Goal: Check status: Check status

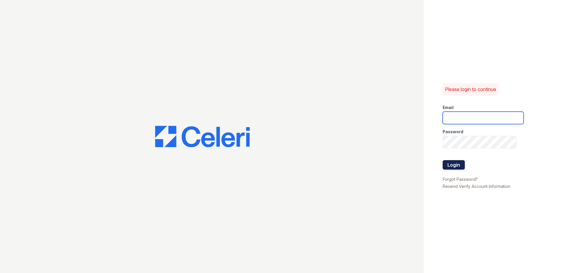
type input "nramirez@trinity-pm.com"
click at [449, 167] on button "Login" at bounding box center [454, 164] width 22 height 9
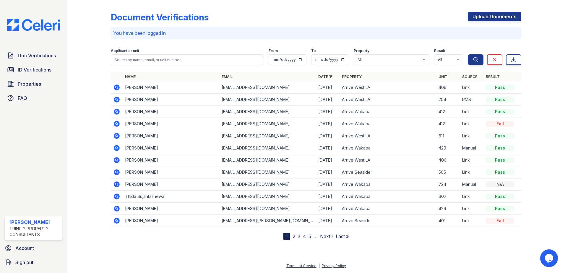
drag, startPoint x: 114, startPoint y: 87, endPoint x: 182, endPoint y: 84, distance: 68.3
click at [114, 87] on icon at bounding box center [116, 87] width 7 height 7
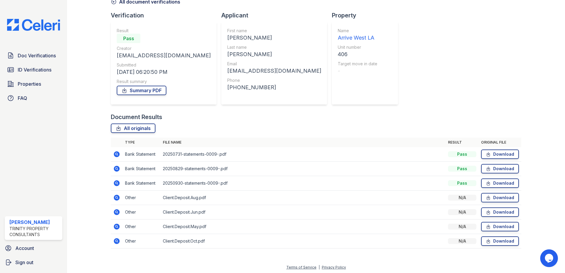
scroll to position [34, 0]
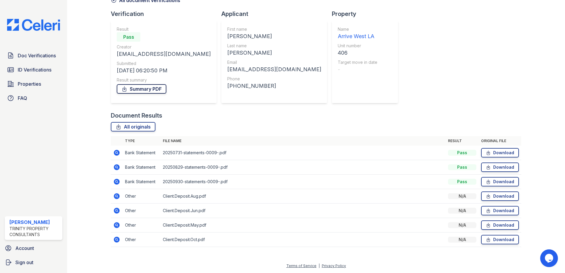
click at [147, 90] on link "Summary PDF" at bounding box center [142, 88] width 50 height 9
click at [118, 196] on icon at bounding box center [117, 196] width 6 height 6
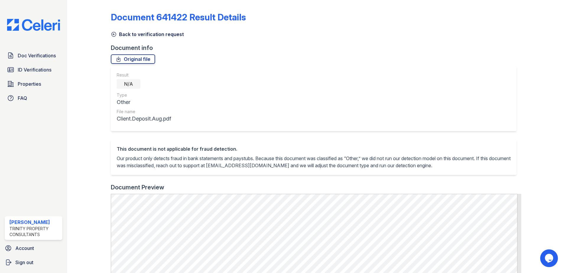
click at [112, 35] on icon at bounding box center [114, 34] width 4 height 4
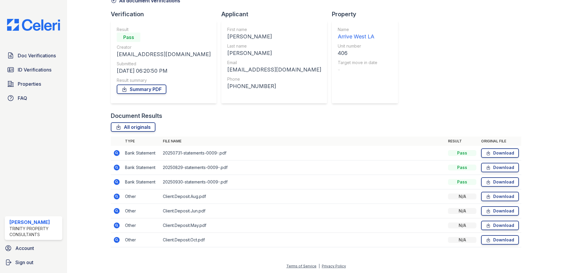
scroll to position [34, 0]
click at [118, 150] on icon at bounding box center [116, 152] width 7 height 7
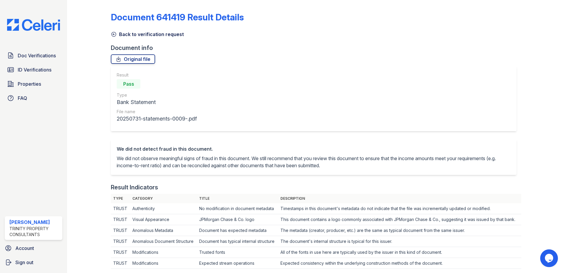
click at [112, 34] on icon at bounding box center [114, 34] width 6 height 6
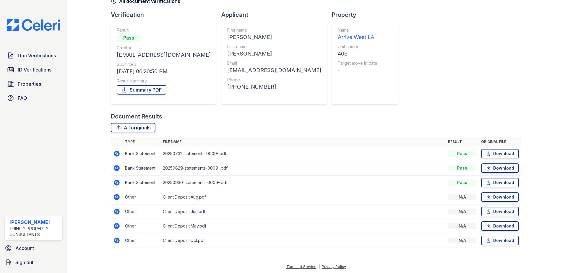
scroll to position [34, 0]
click at [116, 166] on icon at bounding box center [116, 167] width 7 height 7
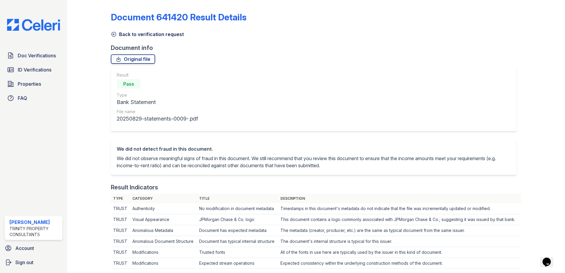
click at [113, 33] on icon at bounding box center [114, 34] width 6 height 6
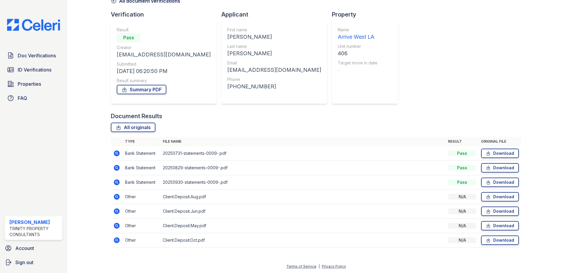
scroll to position [34, 0]
click at [117, 180] on icon at bounding box center [117, 182] width 6 height 6
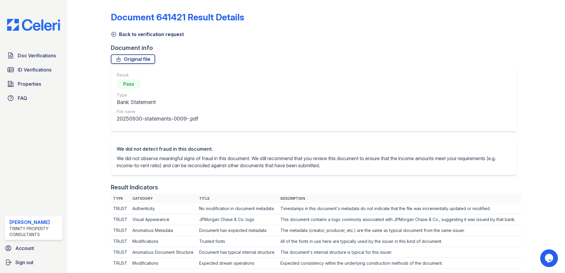
click at [113, 34] on icon at bounding box center [114, 34] width 4 height 4
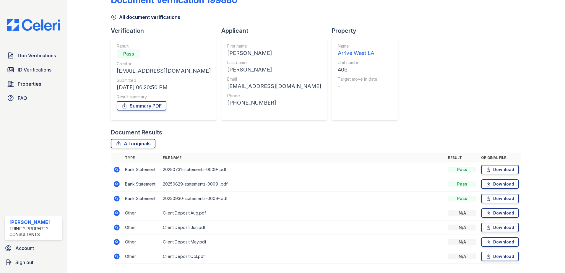
scroll to position [34, 0]
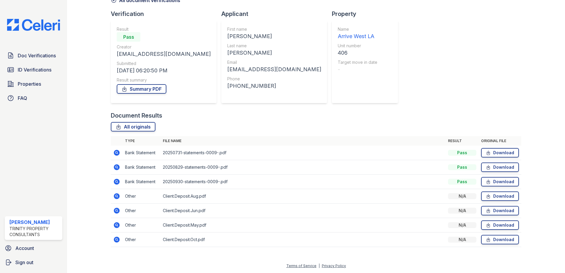
click at [115, 196] on icon at bounding box center [116, 196] width 7 height 7
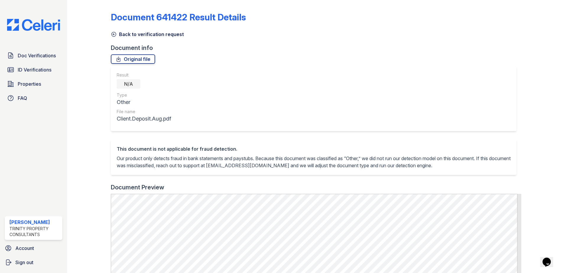
click at [115, 35] on icon at bounding box center [114, 34] width 6 height 6
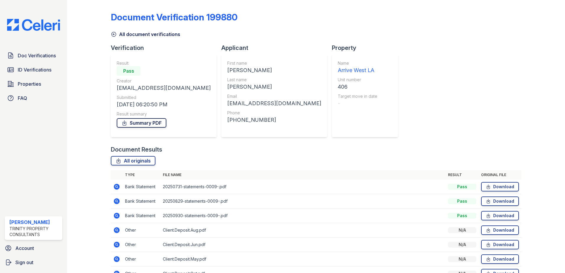
scroll to position [34, 0]
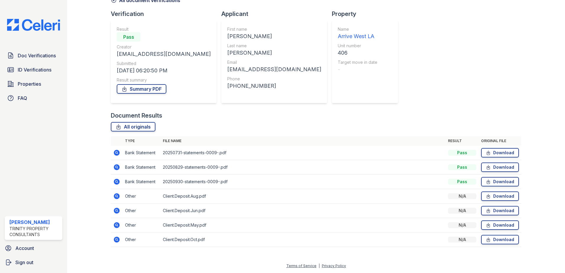
click at [117, 209] on icon at bounding box center [117, 211] width 6 height 6
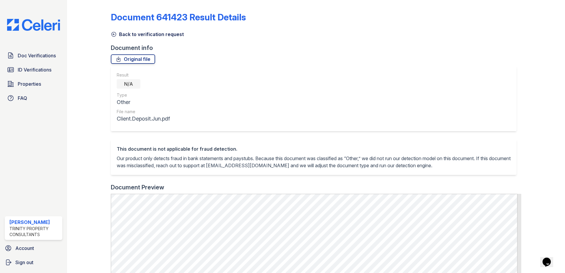
click at [114, 36] on icon at bounding box center [114, 34] width 6 height 6
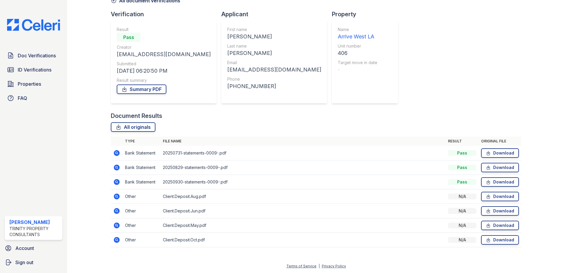
scroll to position [34, 0]
click at [115, 239] on icon at bounding box center [116, 239] width 7 height 7
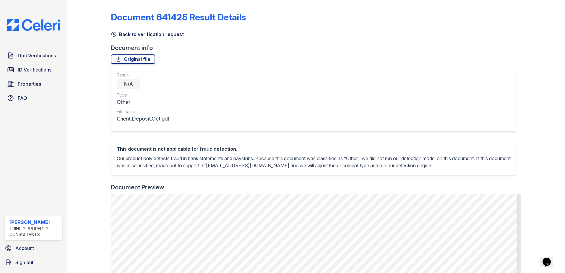
click at [110, 32] on div at bounding box center [94, 234] width 34 height 464
click at [116, 34] on icon at bounding box center [114, 34] width 4 height 4
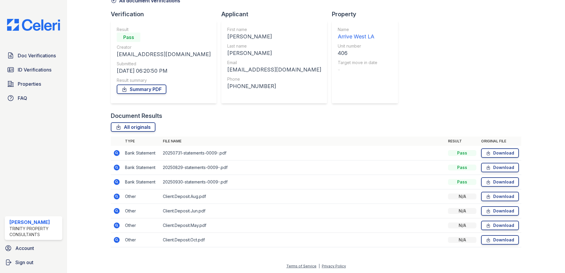
scroll to position [34, 0]
click at [114, 151] on icon at bounding box center [116, 152] width 7 height 7
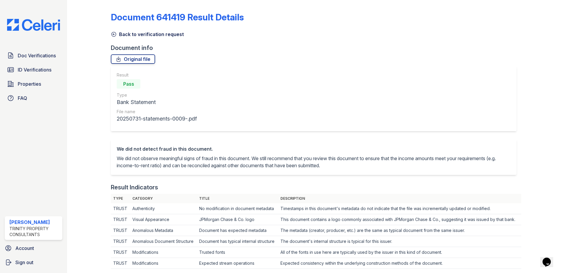
click at [113, 33] on icon at bounding box center [114, 34] width 6 height 6
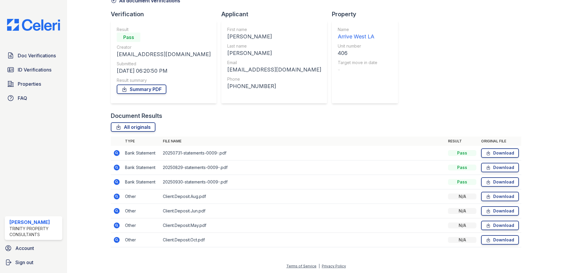
scroll to position [34, 0]
click at [117, 166] on icon at bounding box center [116, 167] width 7 height 7
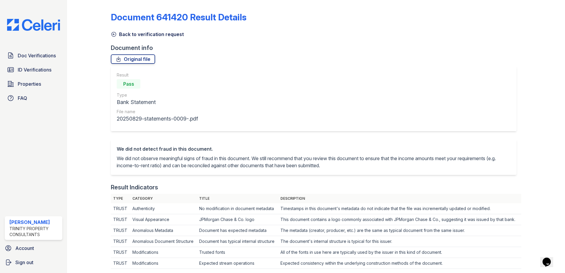
click at [113, 35] on icon at bounding box center [114, 34] width 4 height 4
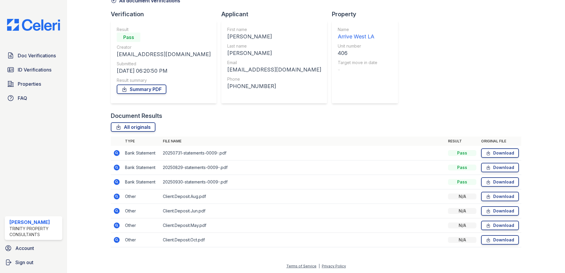
scroll to position [34, 0]
click at [117, 182] on icon at bounding box center [117, 182] width 6 height 6
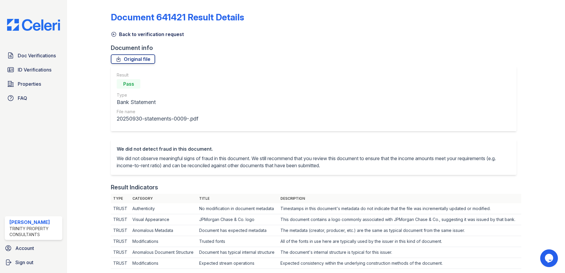
click at [114, 30] on div "Back to verification request" at bounding box center [316, 32] width 410 height 11
click at [113, 35] on icon at bounding box center [114, 34] width 6 height 6
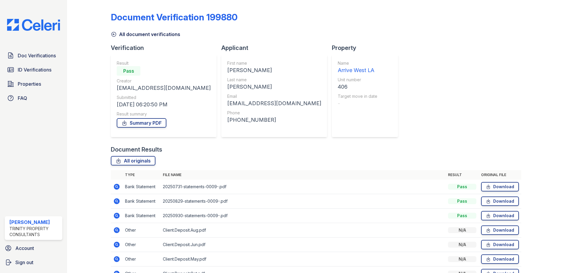
click at [117, 199] on icon at bounding box center [117, 201] width 6 height 6
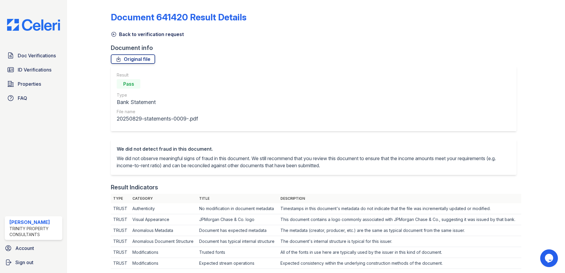
click at [113, 33] on icon at bounding box center [114, 34] width 6 height 6
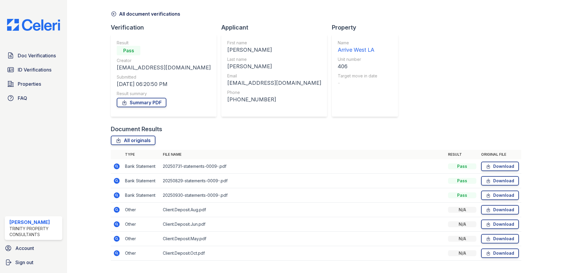
scroll to position [30, 0]
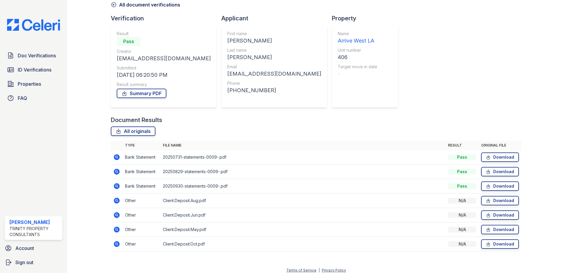
click at [116, 188] on icon at bounding box center [117, 186] width 6 height 6
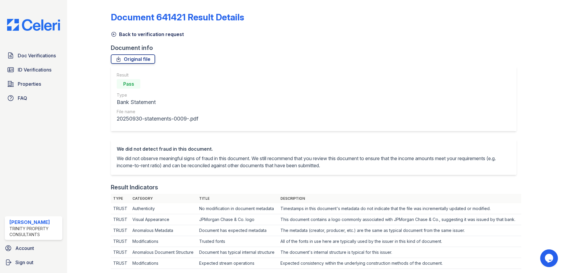
click at [112, 35] on icon at bounding box center [114, 34] width 6 height 6
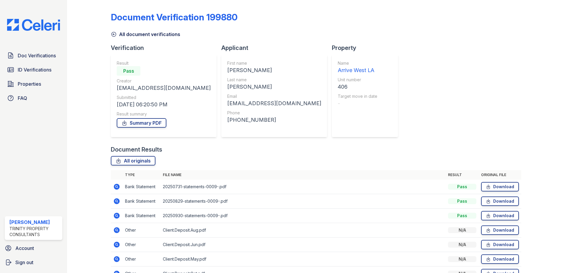
click at [112, 34] on icon at bounding box center [114, 34] width 6 height 6
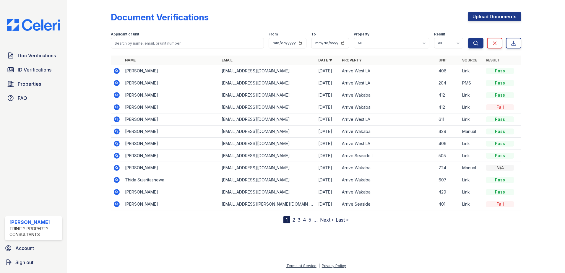
click at [116, 144] on icon at bounding box center [116, 143] width 7 height 7
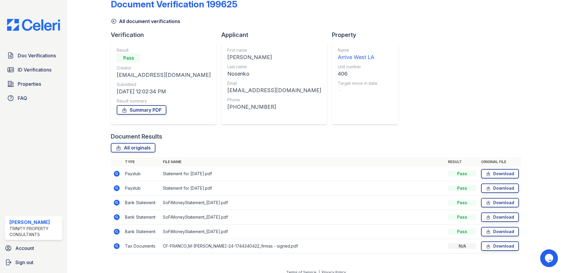
scroll to position [19, 0]
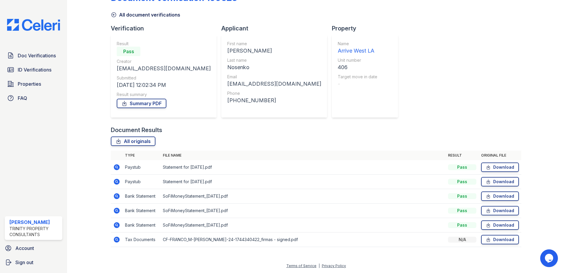
click at [116, 240] on icon at bounding box center [116, 238] width 1 height 1
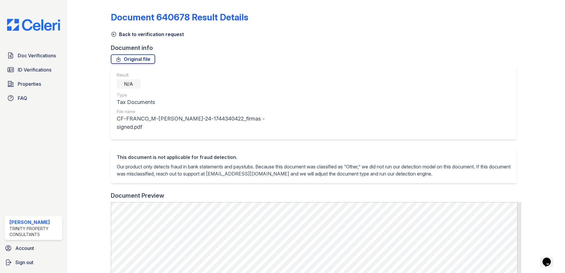
click at [113, 35] on icon at bounding box center [114, 34] width 6 height 6
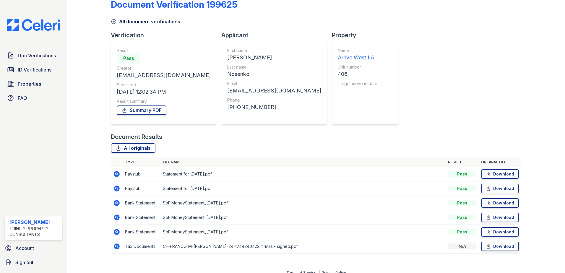
scroll to position [19, 0]
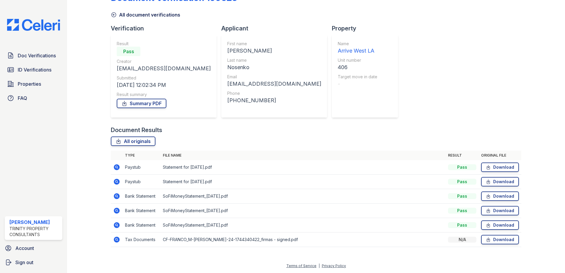
click at [116, 168] on icon at bounding box center [116, 167] width 7 height 7
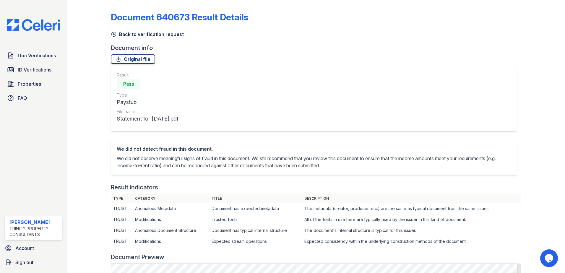
click at [113, 36] on icon at bounding box center [114, 34] width 6 height 6
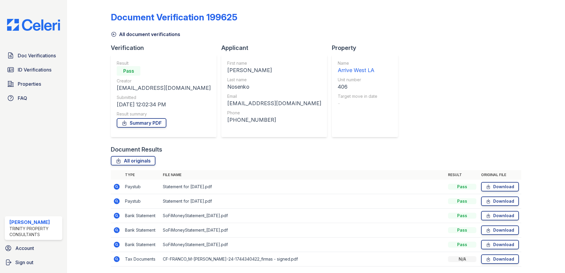
click at [117, 200] on icon at bounding box center [117, 201] width 6 height 6
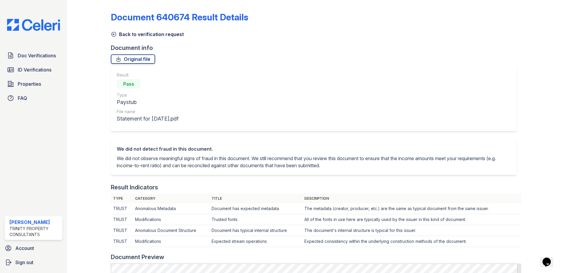
click at [115, 36] on icon at bounding box center [114, 34] width 4 height 4
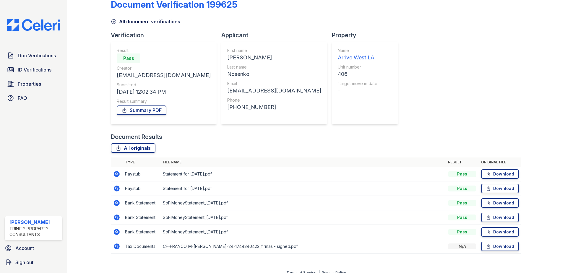
scroll to position [19, 0]
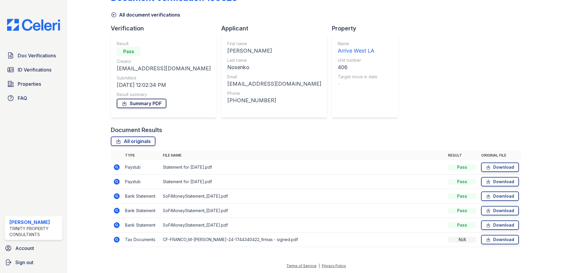
click at [155, 101] on link "Summary PDF" at bounding box center [142, 103] width 50 height 9
click at [496, 196] on link "Download" at bounding box center [500, 195] width 38 height 9
click at [487, 209] on icon at bounding box center [488, 211] width 5 height 6
click at [493, 225] on link "Download" at bounding box center [500, 224] width 38 height 9
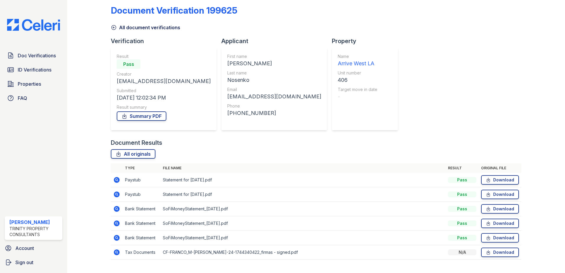
scroll to position [0, 0]
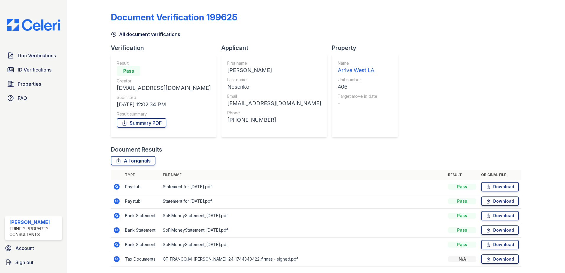
click at [115, 34] on icon at bounding box center [114, 34] width 6 height 6
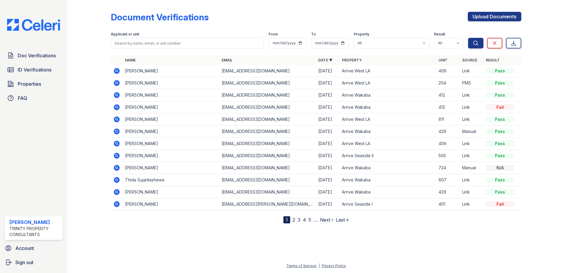
click at [117, 67] on icon at bounding box center [116, 70] width 7 height 7
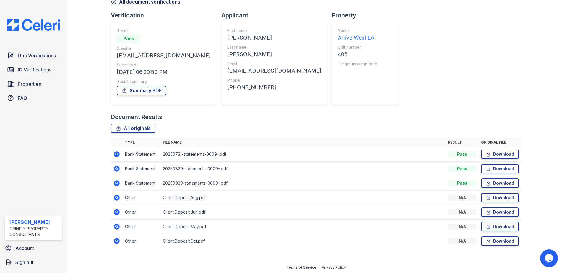
scroll to position [34, 0]
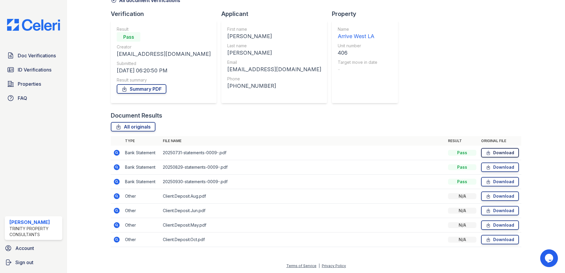
click at [489, 154] on link "Download" at bounding box center [500, 152] width 38 height 9
click at [492, 168] on link "Download" at bounding box center [500, 166] width 38 height 9
click at [488, 181] on link "Download" at bounding box center [500, 181] width 38 height 9
click at [254, 125] on div "All originals" at bounding box center [316, 126] width 410 height 9
click at [492, 225] on link "Download" at bounding box center [500, 224] width 38 height 9
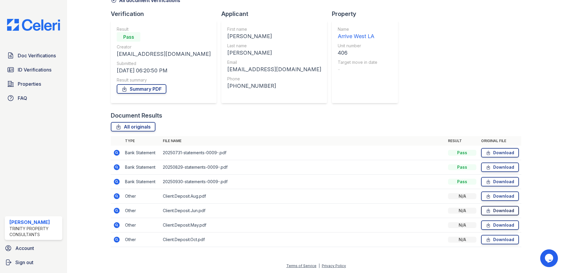
click at [498, 209] on link "Download" at bounding box center [500, 210] width 38 height 9
click at [498, 193] on link "Download" at bounding box center [500, 195] width 38 height 9
click at [489, 243] on link "Download" at bounding box center [500, 239] width 38 height 9
click at [261, 121] on div "Document Results All originals Type File name Result Original file Bank Stateme…" at bounding box center [316, 182] width 410 height 142
click at [118, 155] on icon at bounding box center [117, 153] width 6 height 6
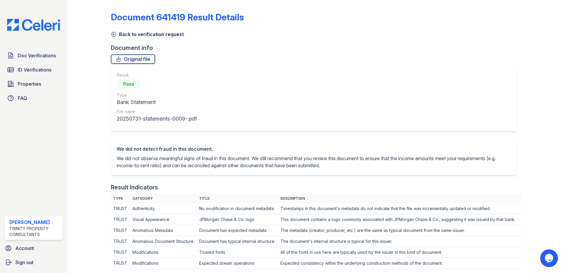
click at [113, 34] on icon at bounding box center [114, 34] width 4 height 4
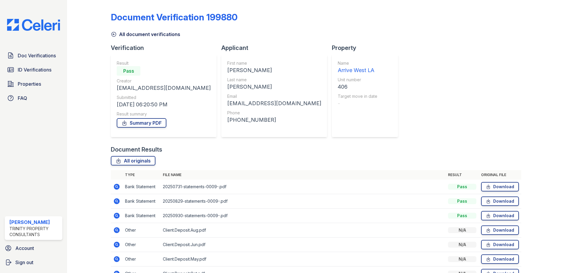
click at [113, 34] on icon at bounding box center [114, 34] width 4 height 4
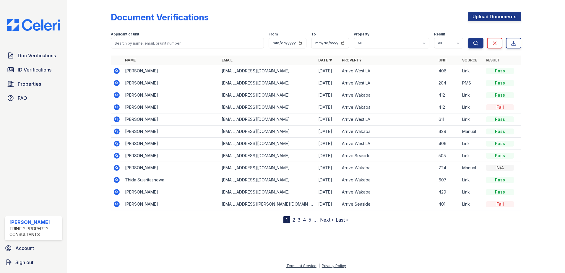
click at [117, 71] on icon at bounding box center [116, 70] width 1 height 1
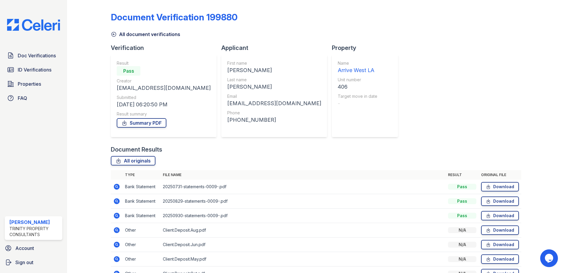
click at [113, 36] on icon at bounding box center [114, 34] width 6 height 6
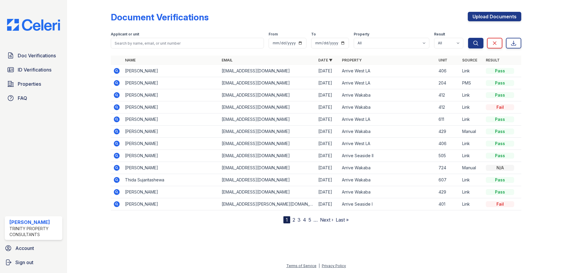
click at [117, 142] on icon at bounding box center [117, 144] width 6 height 6
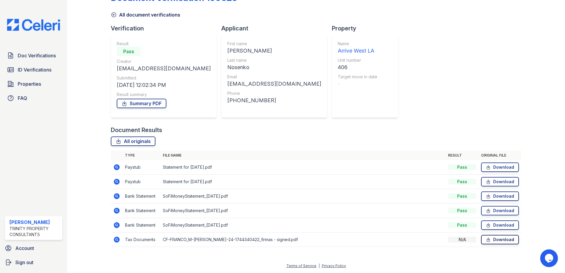
click at [505, 240] on link "Download" at bounding box center [500, 239] width 38 height 9
click at [387, 53] on div "Document Verification 199625 All document verifications Verification Result Pas…" at bounding box center [316, 118] width 410 height 270
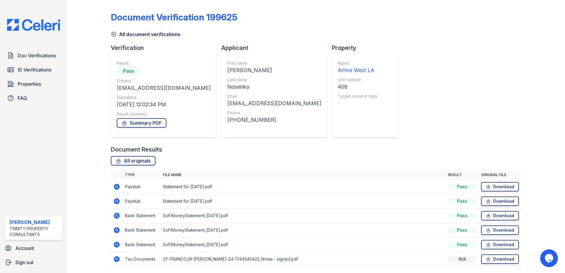
click at [112, 33] on icon at bounding box center [114, 34] width 6 height 6
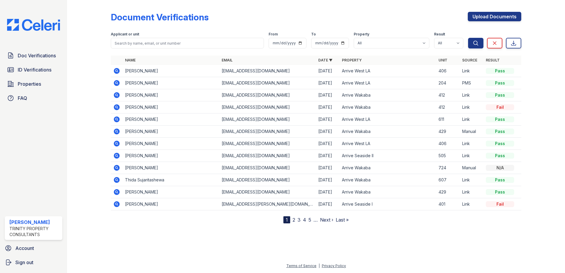
click at [117, 71] on icon at bounding box center [116, 70] width 7 height 7
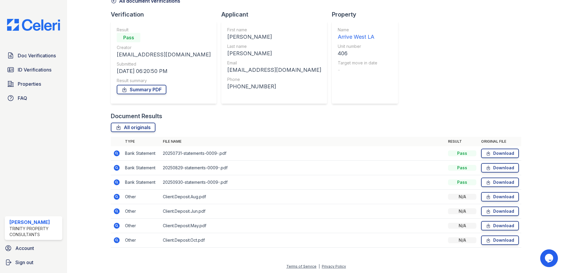
scroll to position [34, 0]
click at [117, 150] on icon at bounding box center [117, 153] width 6 height 6
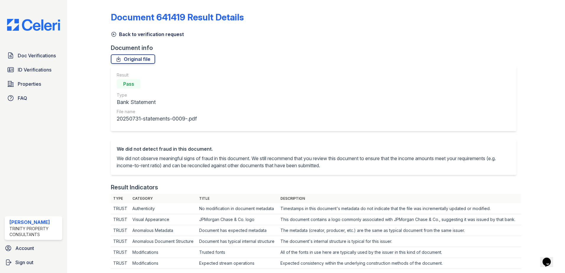
click at [114, 35] on icon at bounding box center [114, 34] width 6 height 6
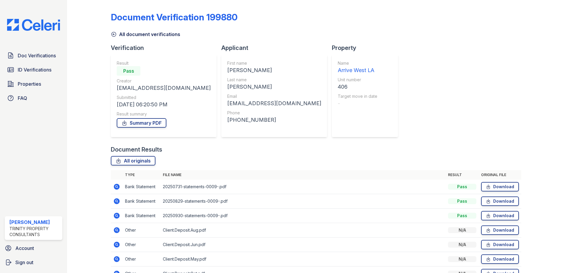
click at [116, 202] on icon at bounding box center [116, 201] width 7 height 7
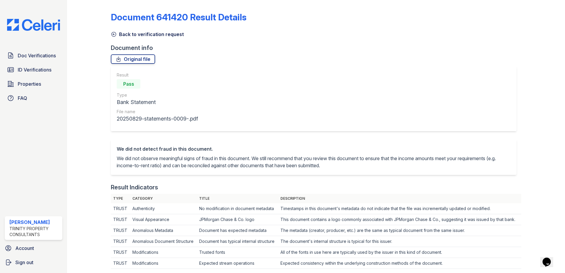
click at [114, 35] on icon at bounding box center [114, 34] width 6 height 6
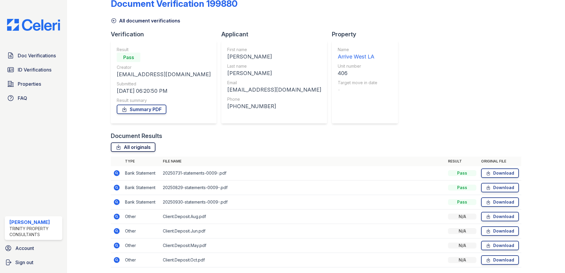
scroll to position [34, 0]
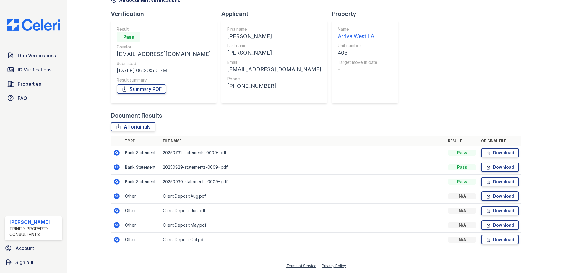
click at [116, 182] on icon at bounding box center [116, 181] width 1 height 1
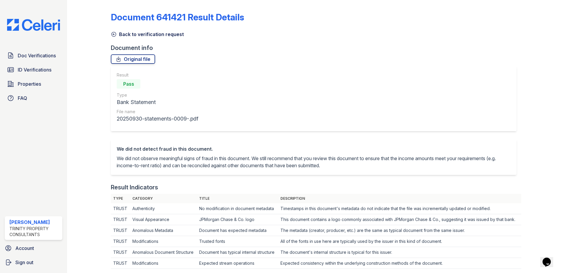
click at [115, 36] on icon at bounding box center [114, 34] width 4 height 4
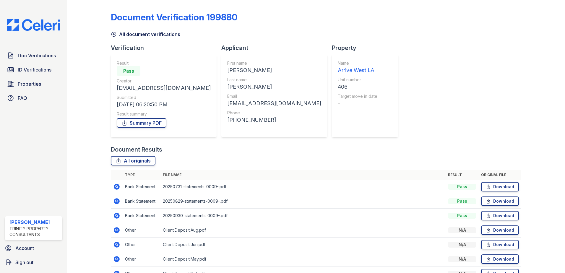
scroll to position [34, 0]
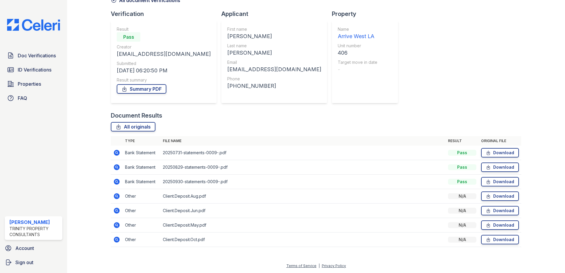
click at [118, 150] on icon at bounding box center [116, 152] width 7 height 7
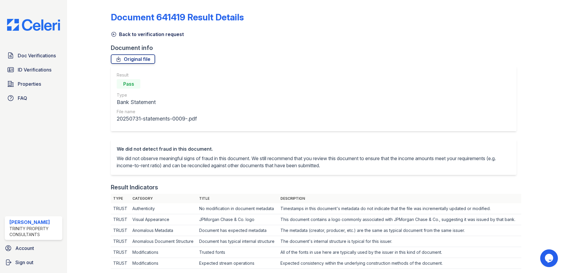
click at [113, 37] on icon at bounding box center [114, 34] width 6 height 6
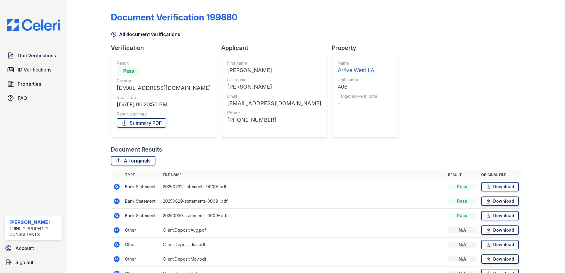
click at [116, 204] on icon at bounding box center [117, 201] width 6 height 6
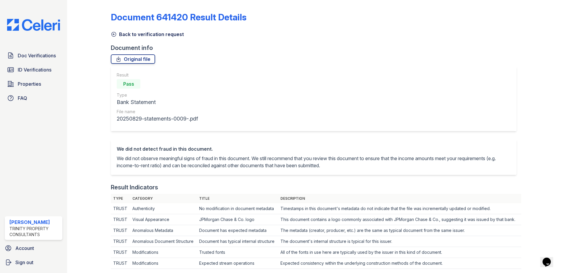
drag, startPoint x: 112, startPoint y: 33, endPoint x: 108, endPoint y: 35, distance: 4.2
click at [112, 33] on icon at bounding box center [114, 34] width 6 height 6
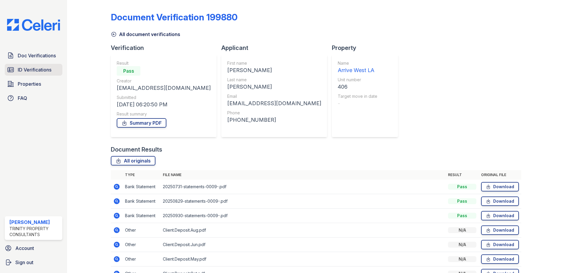
click at [41, 66] on link "ID Verifications" at bounding box center [34, 70] width 58 height 12
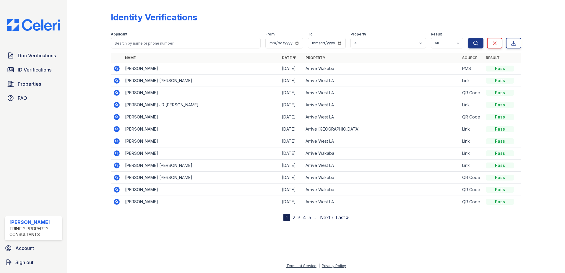
click at [116, 81] on icon at bounding box center [116, 79] width 1 height 1
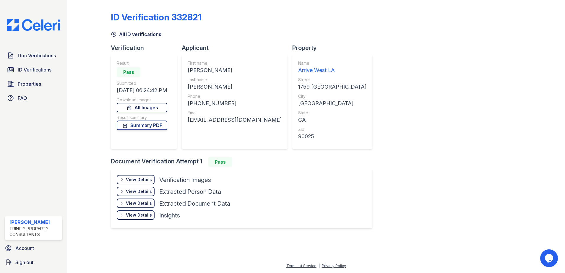
click at [144, 109] on link "All Images" at bounding box center [142, 107] width 51 height 9
click at [151, 126] on link "Summary PDF" at bounding box center [142, 125] width 51 height 9
click at [147, 106] on link "All Images" at bounding box center [142, 107] width 51 height 9
drag, startPoint x: 362, startPoint y: 75, endPoint x: 352, endPoint y: 74, distance: 10.4
click at [362, 75] on div "ID Verification 332821 All ID verifications Verification Result Pass Submitted …" at bounding box center [316, 119] width 410 height 234
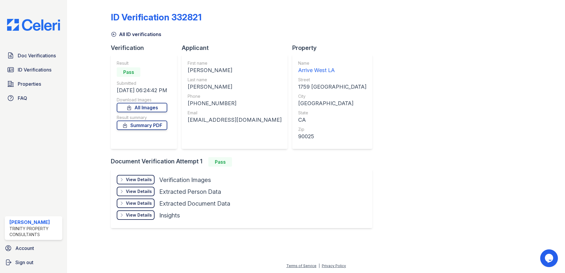
click at [114, 36] on icon at bounding box center [114, 34] width 6 height 6
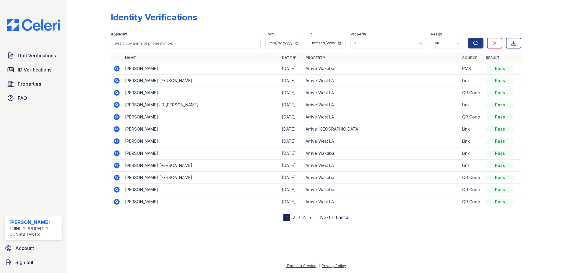
click at [115, 139] on icon at bounding box center [117, 141] width 6 height 6
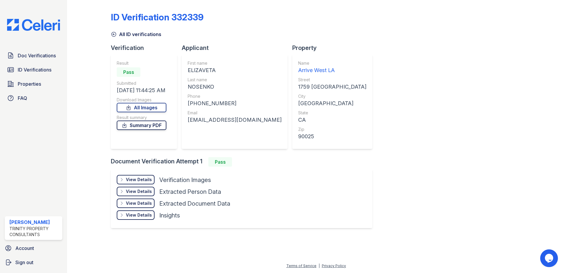
drag, startPoint x: 143, startPoint y: 126, endPoint x: 151, endPoint y: 124, distance: 7.5
click at [143, 126] on link "Summary PDF" at bounding box center [142, 125] width 50 height 9
click at [142, 110] on link "All Images" at bounding box center [142, 107] width 50 height 9
click at [418, 22] on div "ID Verification 332339" at bounding box center [316, 19] width 410 height 15
